Goal: Use online tool/utility: Utilize a website feature to perform a specific function

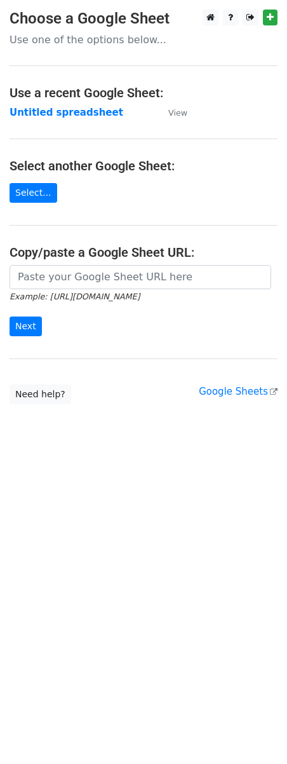
drag, startPoint x: 139, startPoint y: 299, endPoint x: 137, endPoint y: 280, distance: 19.1
click at [138, 293] on small "Example: https://docs.google.com/spreadsheets/d/abc/edit" at bounding box center [75, 297] width 130 height 10
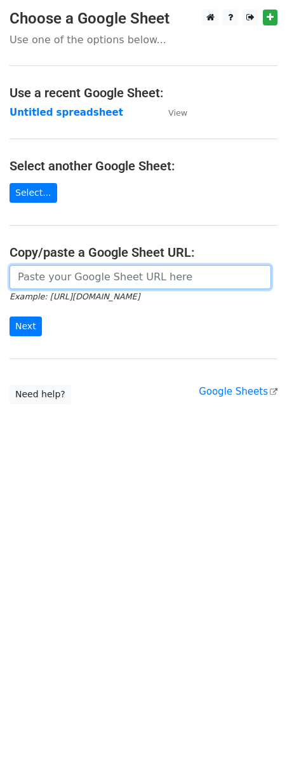
click at [137, 280] on input "url" at bounding box center [141, 277] width 262 height 24
paste input "https://docs.google.com/spreadsheets/d/163XB-8Yny3Yqdfv7PGJV9Sx20gbpqEH2WEnUA6G…"
type input "https://docs.google.com/spreadsheets/d/163XB-8Yny3Yqdfv7PGJV9Sx20gbpqEH2WEnUA6G…"
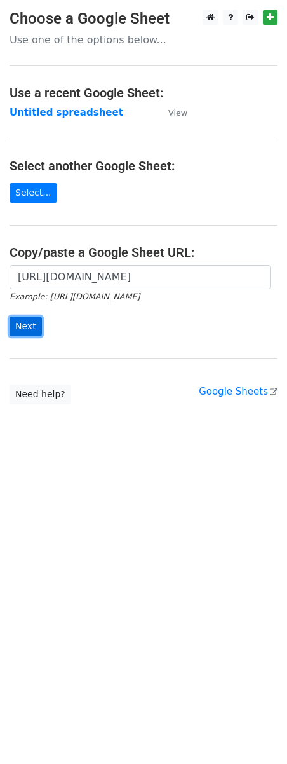
click at [31, 334] on input "Next" at bounding box center [26, 327] width 32 height 20
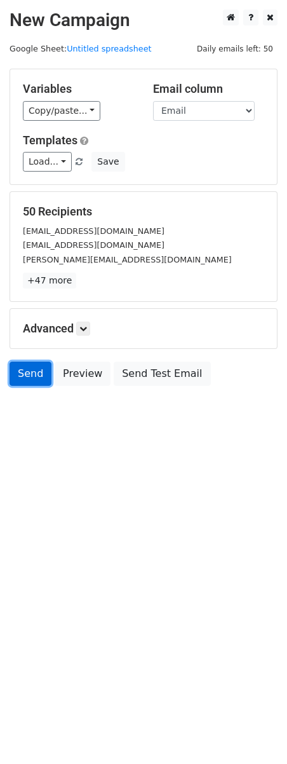
click at [27, 376] on link "Send" at bounding box center [31, 374] width 42 height 24
